Goal: Transaction & Acquisition: Purchase product/service

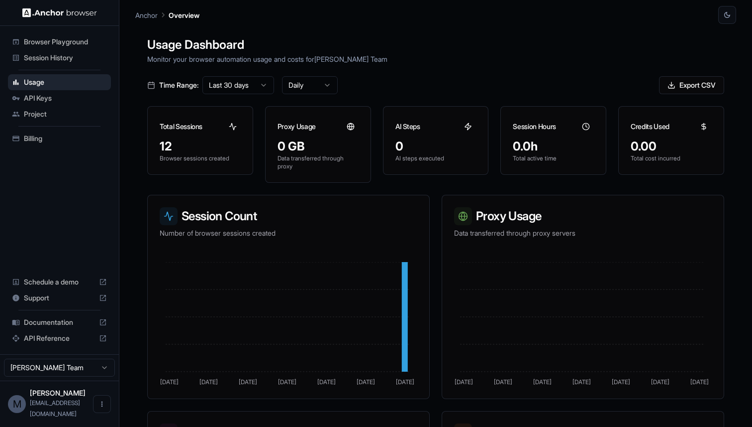
click at [58, 137] on span "Billing" at bounding box center [65, 138] width 83 height 10
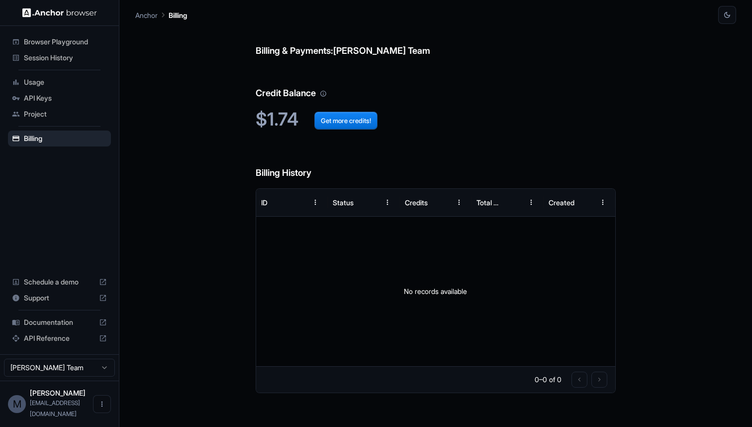
click at [272, 115] on h2 "$1.74 Get more credits!" at bounding box center [436, 118] width 361 height 21
click at [63, 79] on span "Usage" at bounding box center [65, 82] width 83 height 10
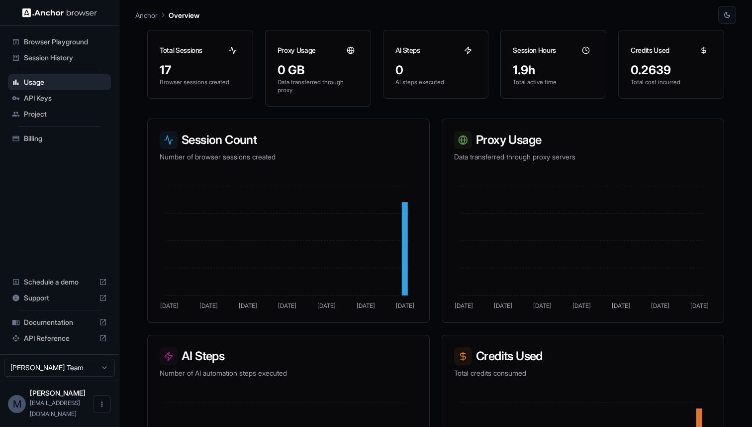
scroll to position [188, 0]
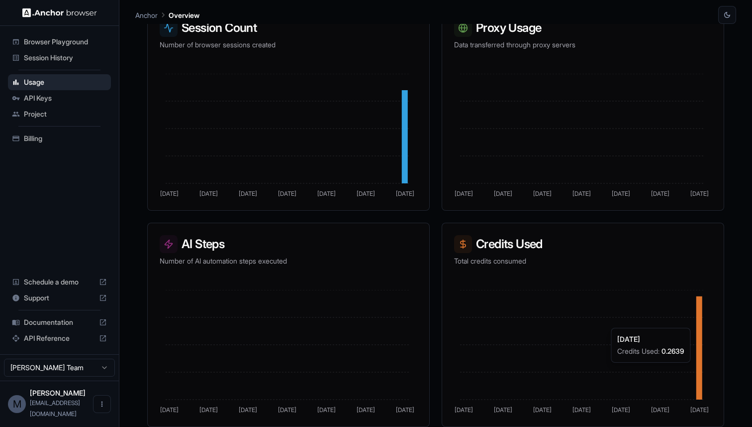
click at [697, 322] on icon at bounding box center [700, 347] width 6 height 103
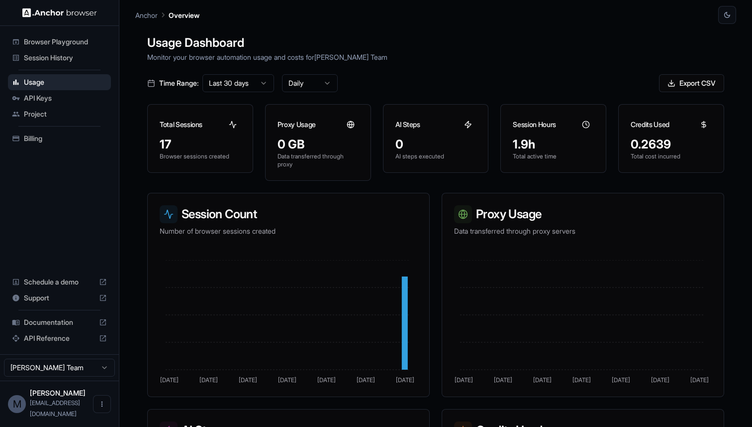
scroll to position [0, 0]
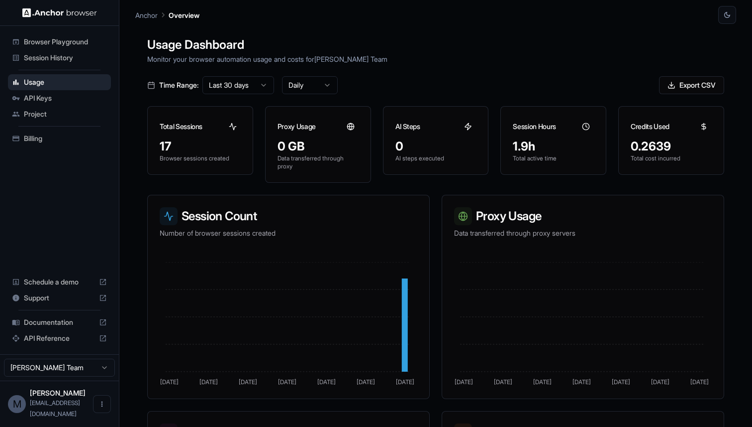
click at [62, 134] on span "Billing" at bounding box center [65, 138] width 83 height 10
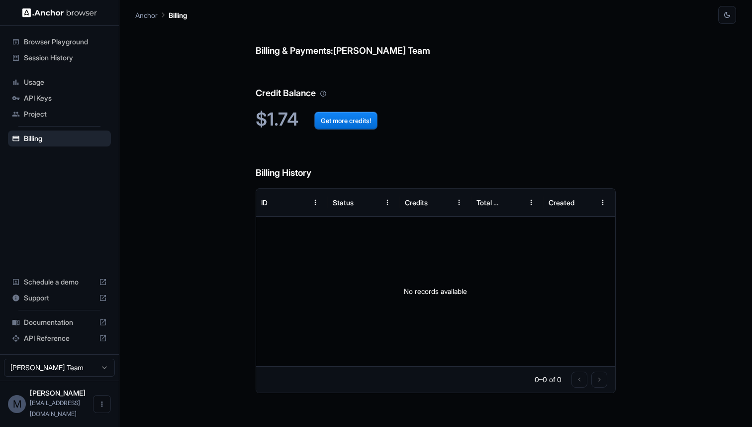
click at [283, 118] on h2 "$1.74 Get more credits!" at bounding box center [436, 118] width 361 height 21
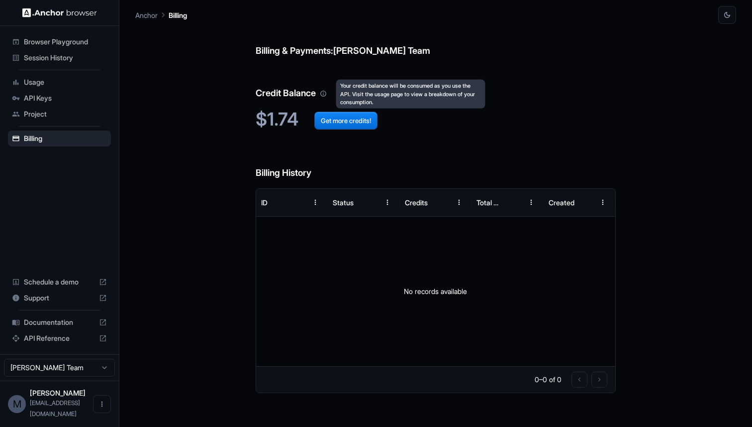
click at [327, 93] on icon "Your credit balance will be consumed as you use the API. Visit the usage page t…" at bounding box center [323, 93] width 7 height 7
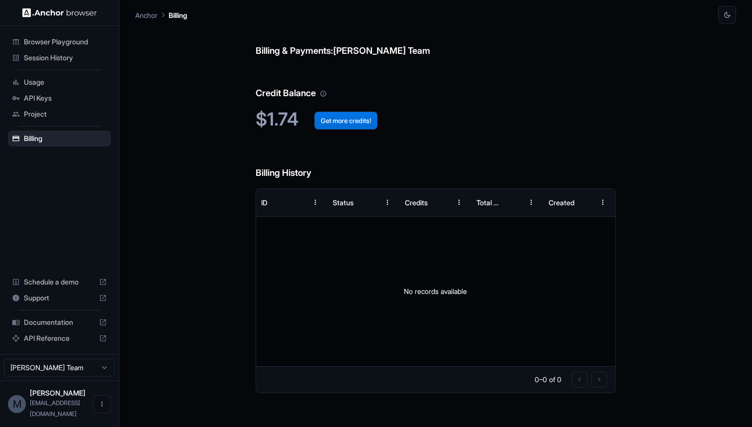
click at [331, 121] on button "Get more credits!" at bounding box center [346, 120] width 63 height 18
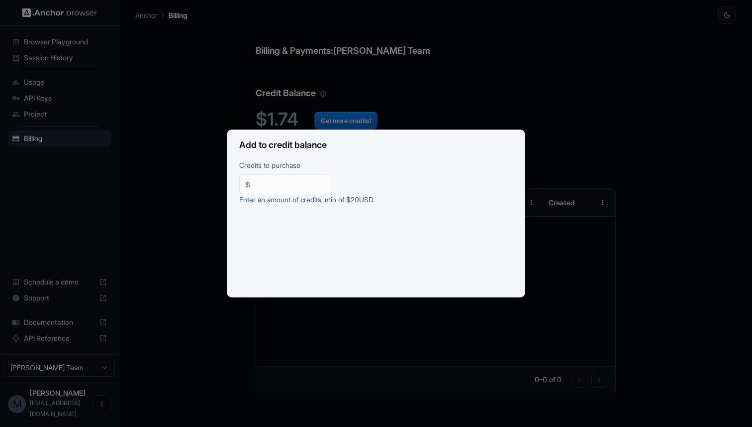
click at [437, 58] on div "Add to credit balance Credits to purchase $ ** ​ Enter an amount of credits, mi…" at bounding box center [376, 213] width 752 height 427
